Goal: Task Accomplishment & Management: Manage account settings

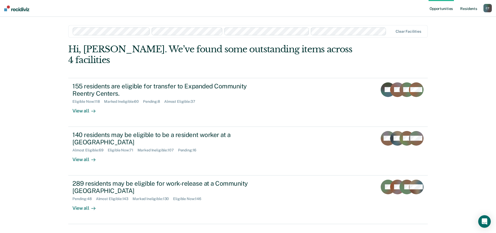
click at [473, 9] on link "Resident s" at bounding box center [468, 8] width 19 height 17
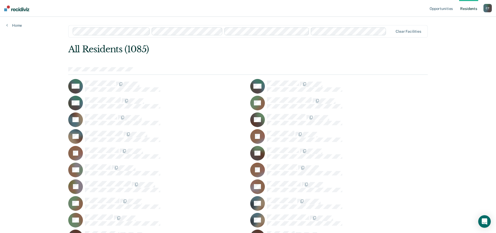
click at [464, 8] on link "Resident s" at bounding box center [468, 8] width 19 height 17
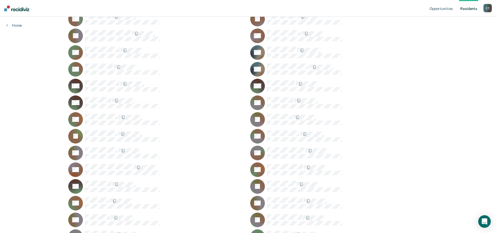
scroll to position [3266, 0]
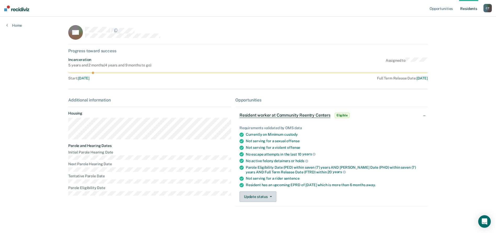
click at [271, 197] on button "Update status" at bounding box center [258, 197] width 37 height 10
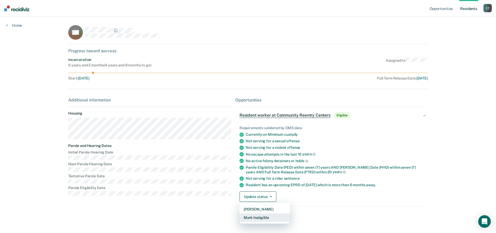
click at [259, 219] on button "Mark Ineligible" at bounding box center [265, 218] width 51 height 8
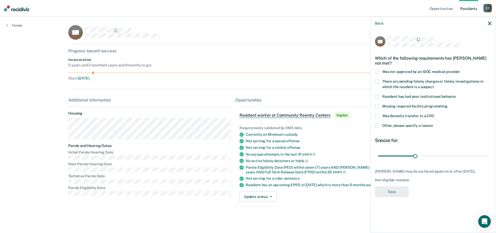
click at [378, 127] on label "Other, please specify a reason" at bounding box center [433, 126] width 117 height 5
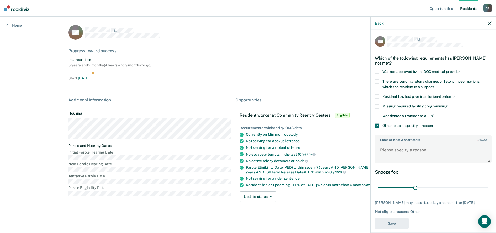
click at [376, 116] on span at bounding box center [377, 116] width 4 height 4
click at [388, 147] on textarea "Enter at least 3 characters 0 / 1600" at bounding box center [434, 152] width 116 height 19
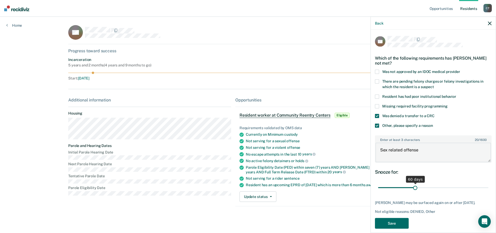
type textarea "Sex related offense"
drag, startPoint x: 415, startPoint y: 188, endPoint x: 498, endPoint y: 194, distance: 83.4
type input "180"
click at [489, 192] on input "range" at bounding box center [433, 187] width 110 height 9
click at [394, 223] on button "Save" at bounding box center [392, 223] width 34 height 11
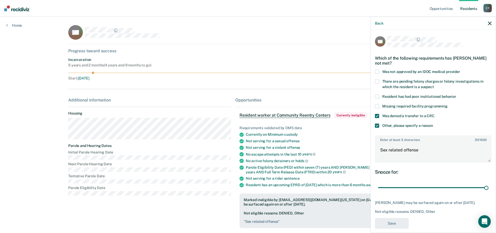
scroll to position [43, 0]
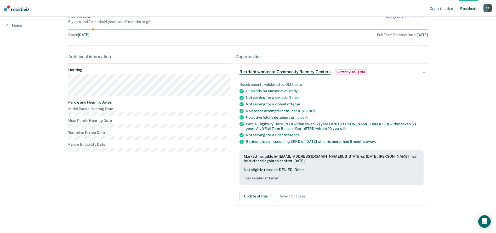
click at [461, 9] on link "Resident s" at bounding box center [468, 8] width 19 height 17
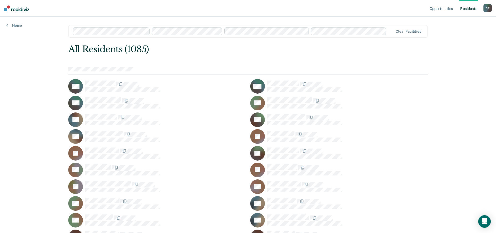
click at [469, 11] on link "Resident s" at bounding box center [468, 8] width 19 height 17
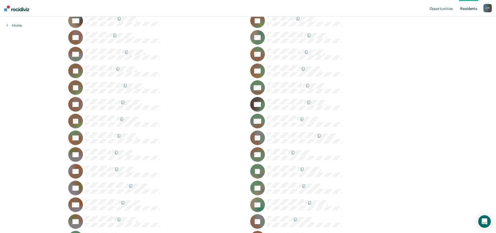
scroll to position [14906, 0]
